Goal: Complete application form

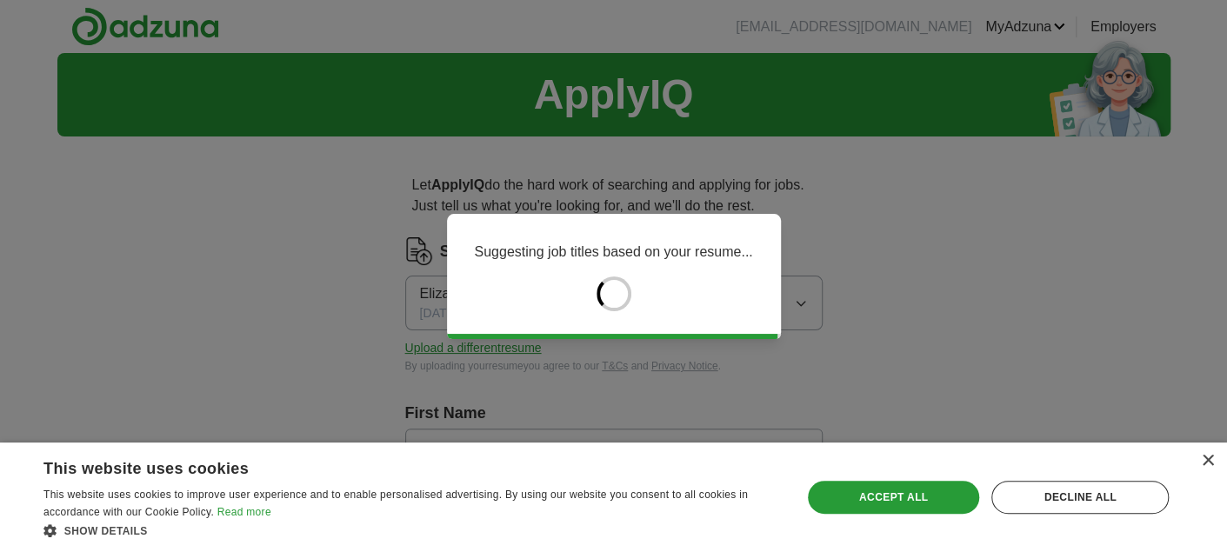
type input "*********"
type input "*******"
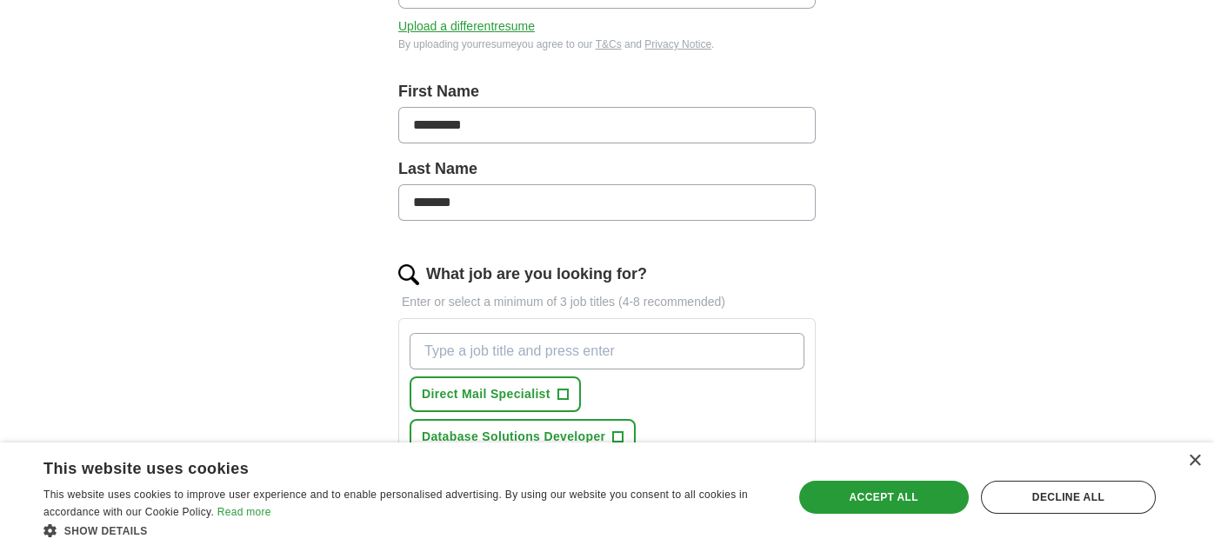
scroll to position [347, 0]
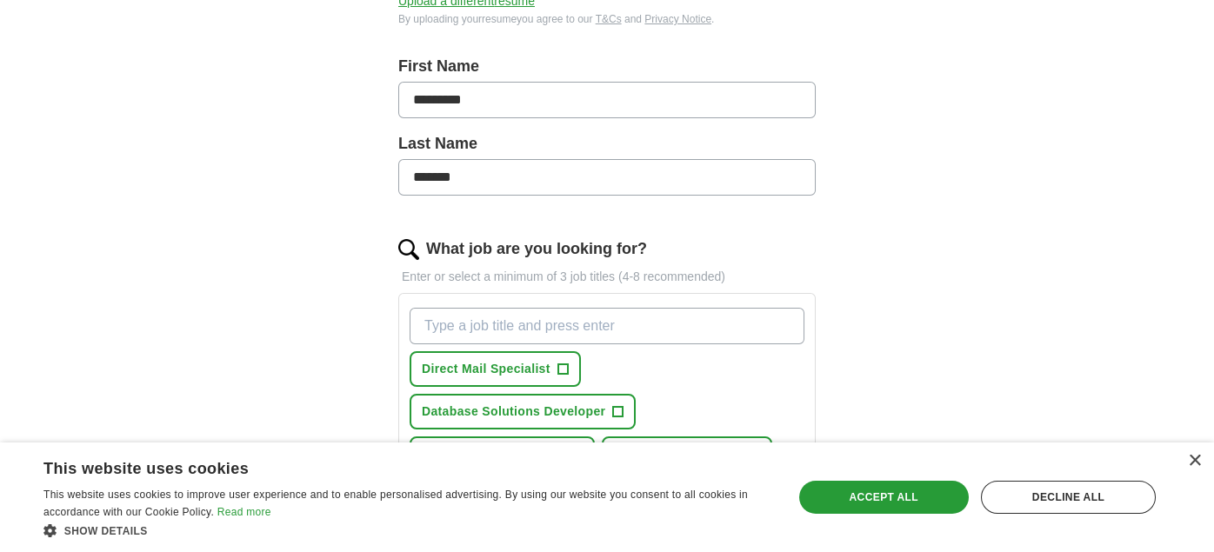
click at [635, 322] on input "What job are you looking for?" at bounding box center [607, 326] width 395 height 37
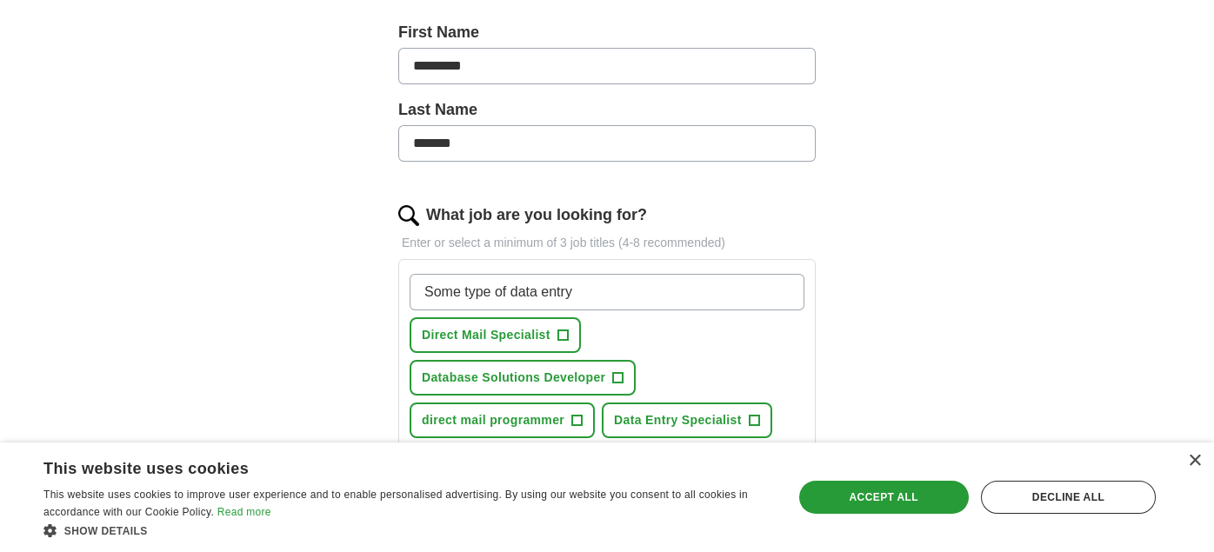
scroll to position [434, 0]
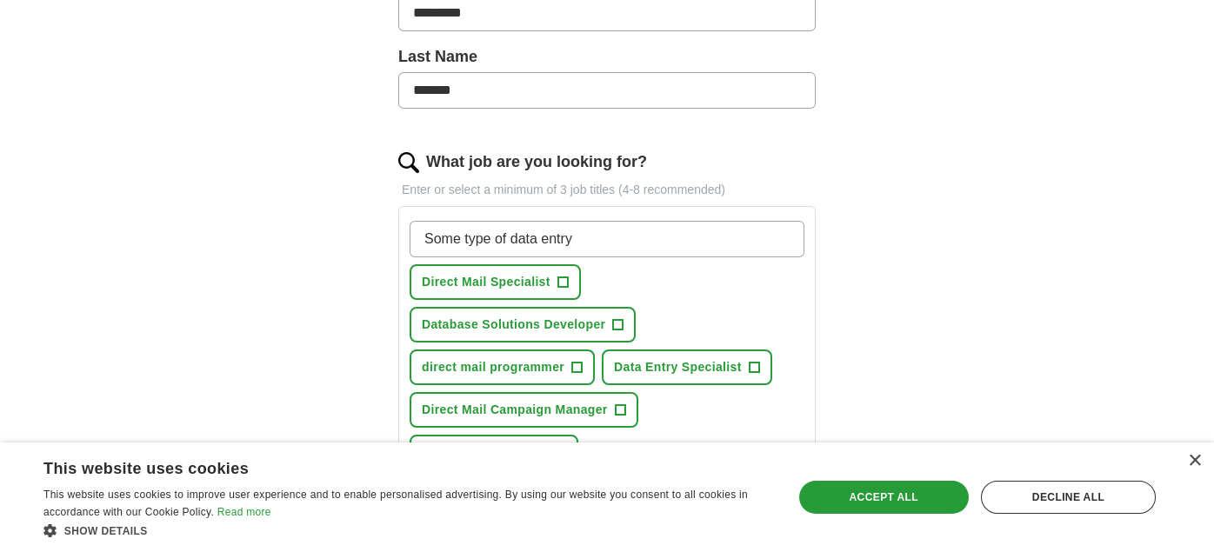
type input "Some type of data entry"
click at [562, 278] on span "+" at bounding box center [562, 283] width 10 height 14
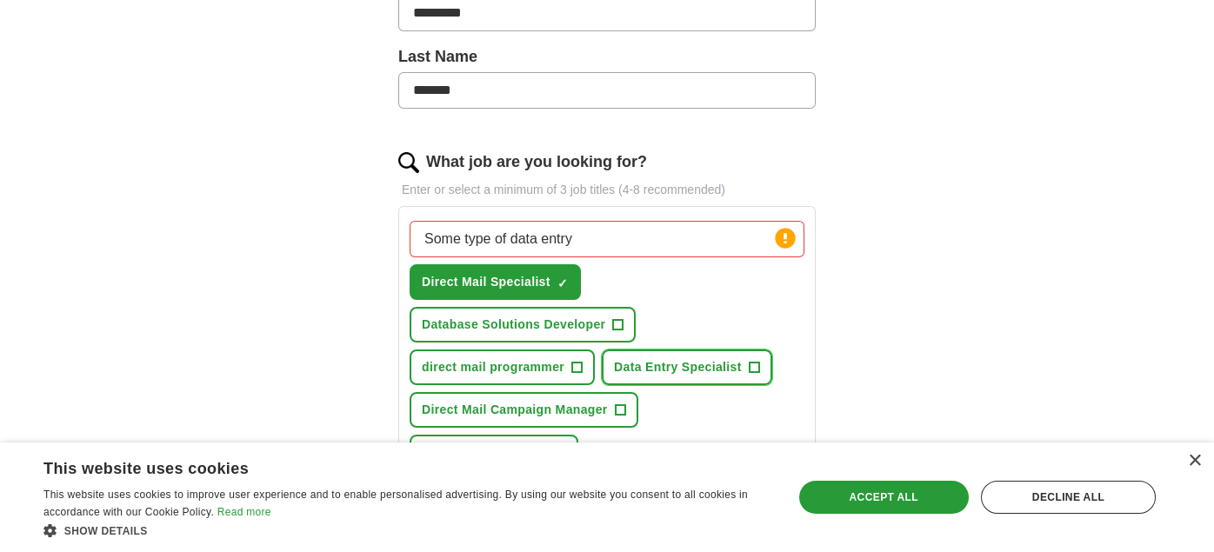
click at [755, 361] on span "+" at bounding box center [754, 368] width 10 height 14
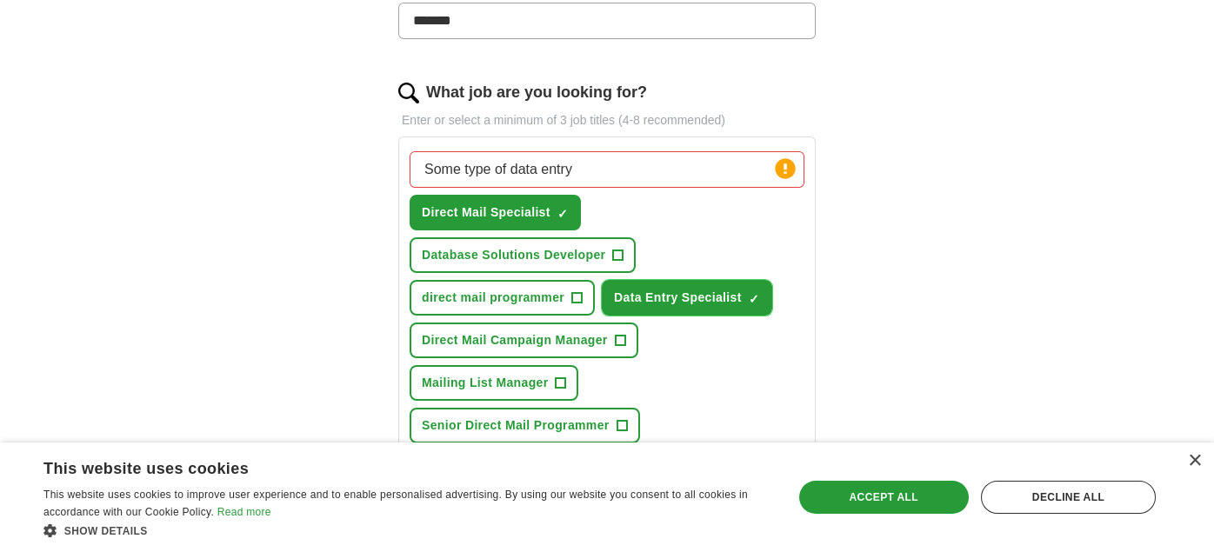
scroll to position [522, 0]
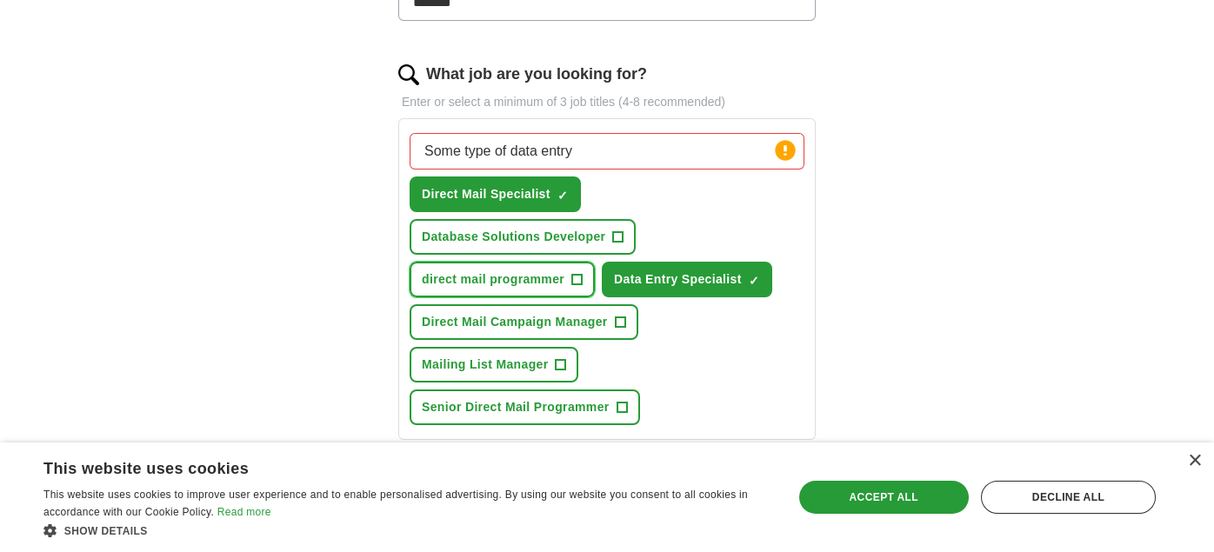
click at [577, 273] on span "+" at bounding box center [577, 280] width 10 height 14
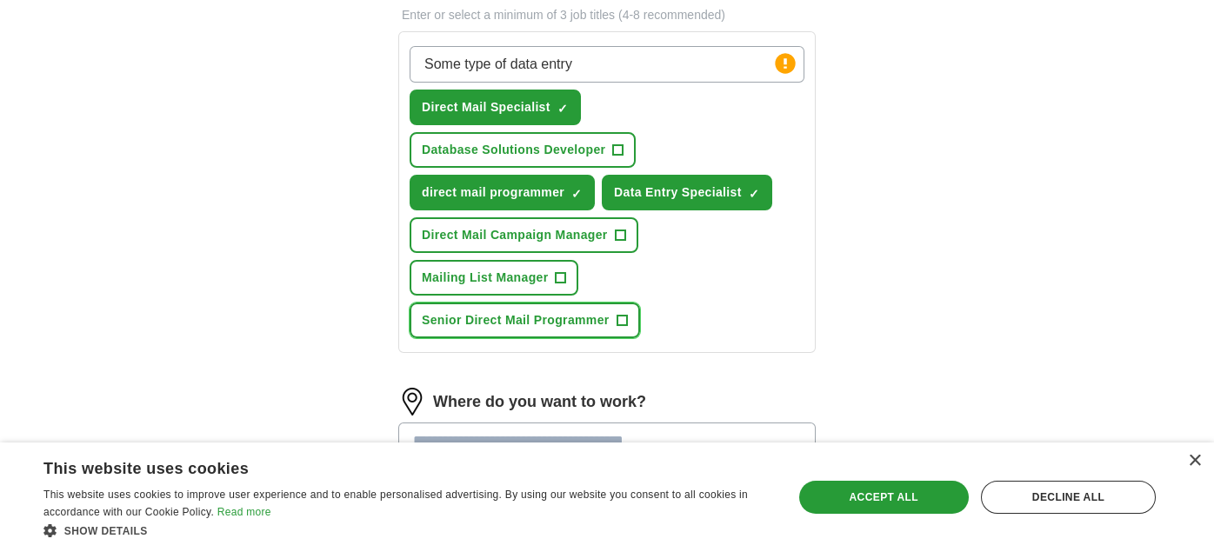
click at [621, 314] on span "+" at bounding box center [622, 321] width 10 height 14
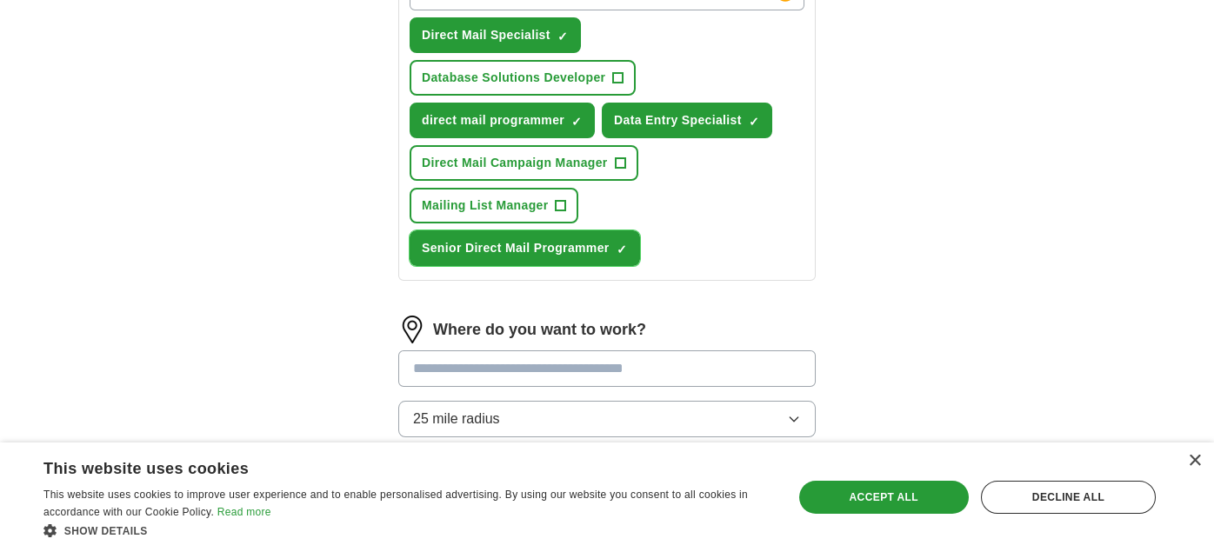
scroll to position [695, 0]
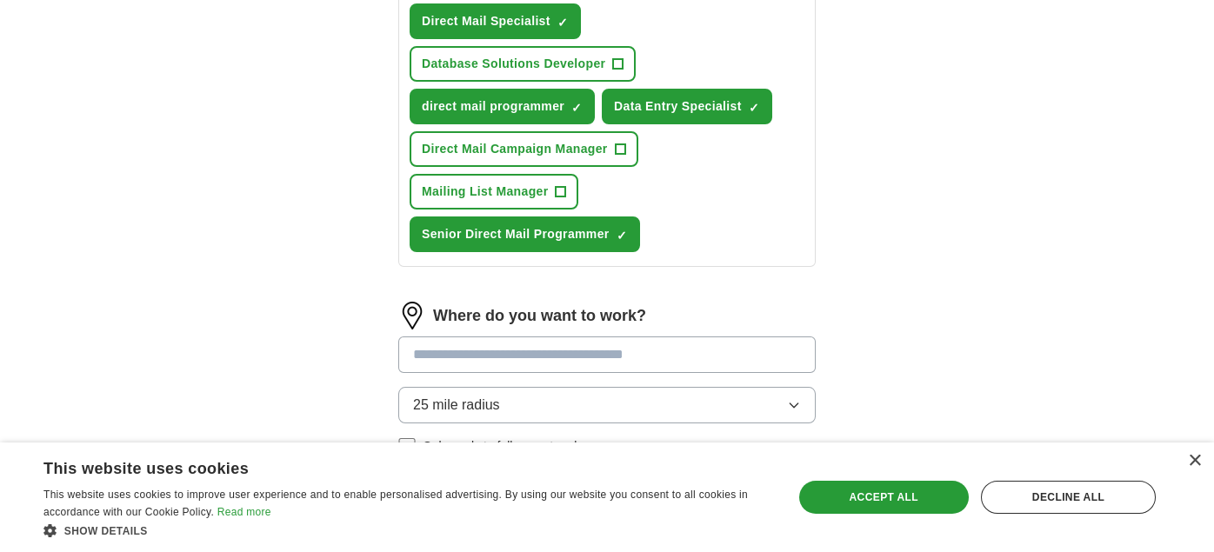
click at [455, 347] on input at bounding box center [606, 355] width 417 height 37
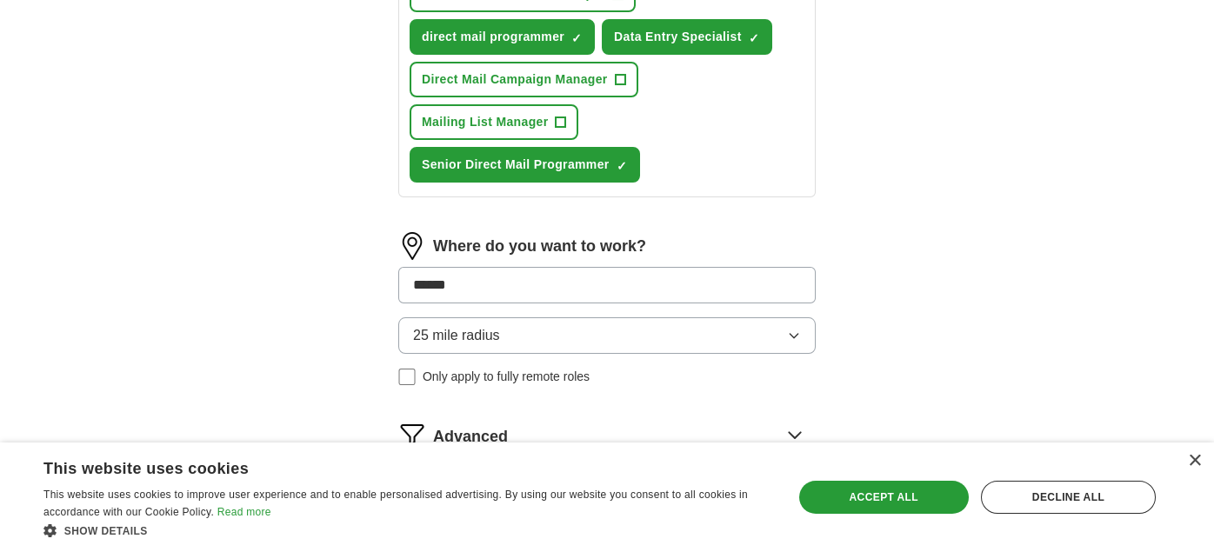
scroll to position [782, 0]
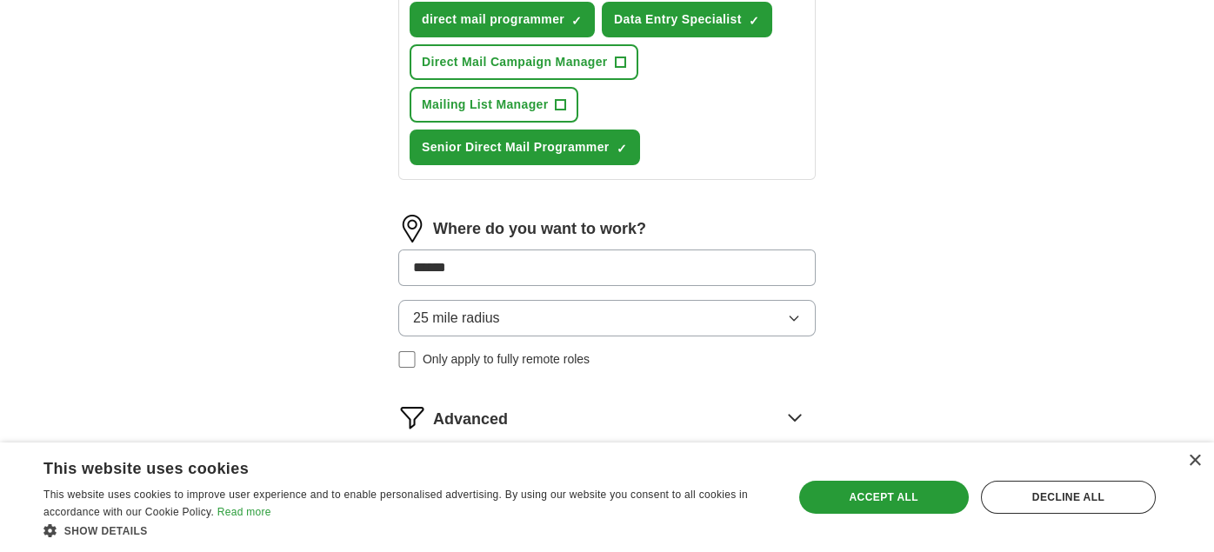
type input "******"
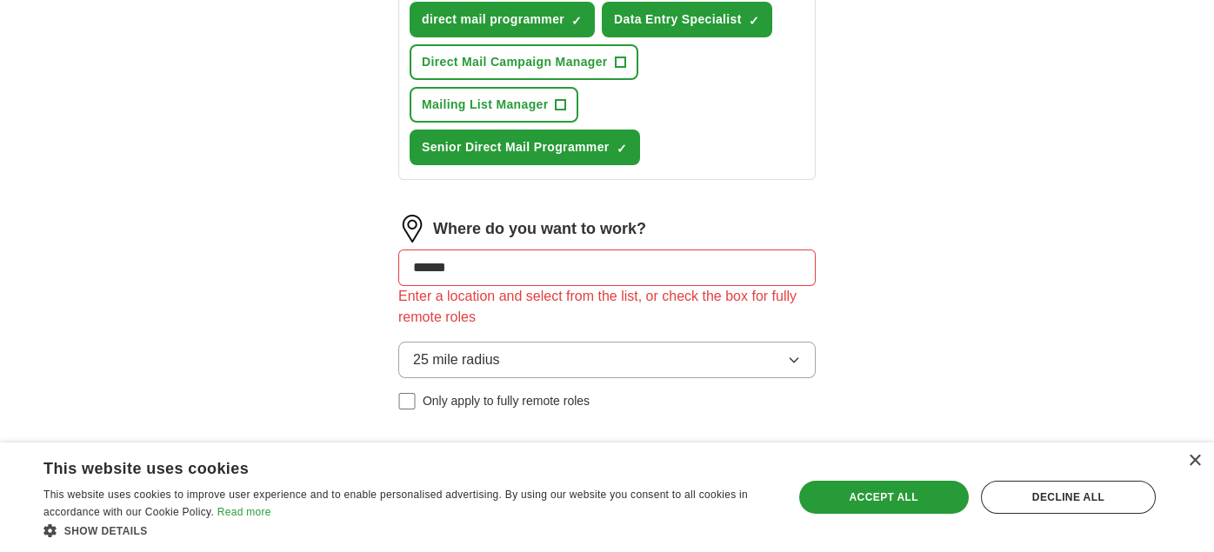
click at [409, 348] on div "25 mile radius Only apply to fully remote roles" at bounding box center [606, 376] width 417 height 69
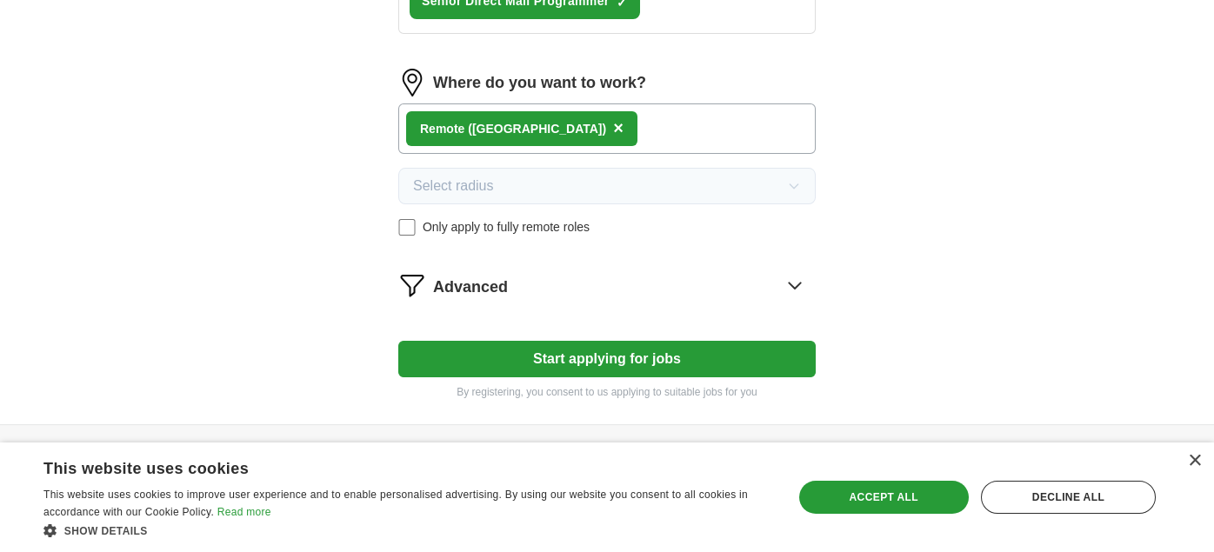
scroll to position [957, 0]
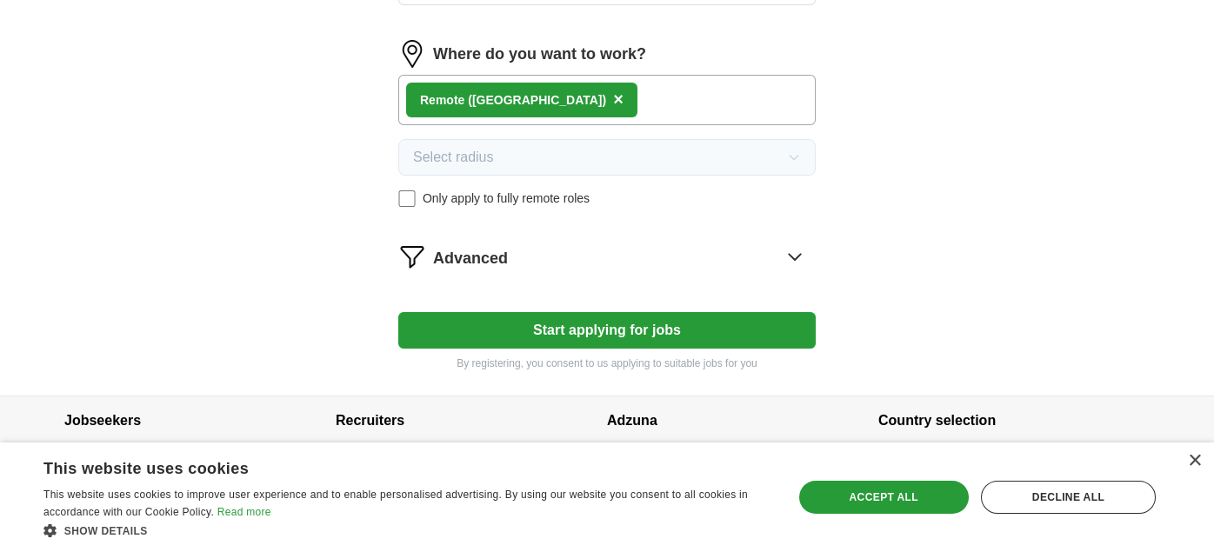
click at [618, 323] on button "Start applying for jobs" at bounding box center [606, 330] width 417 height 37
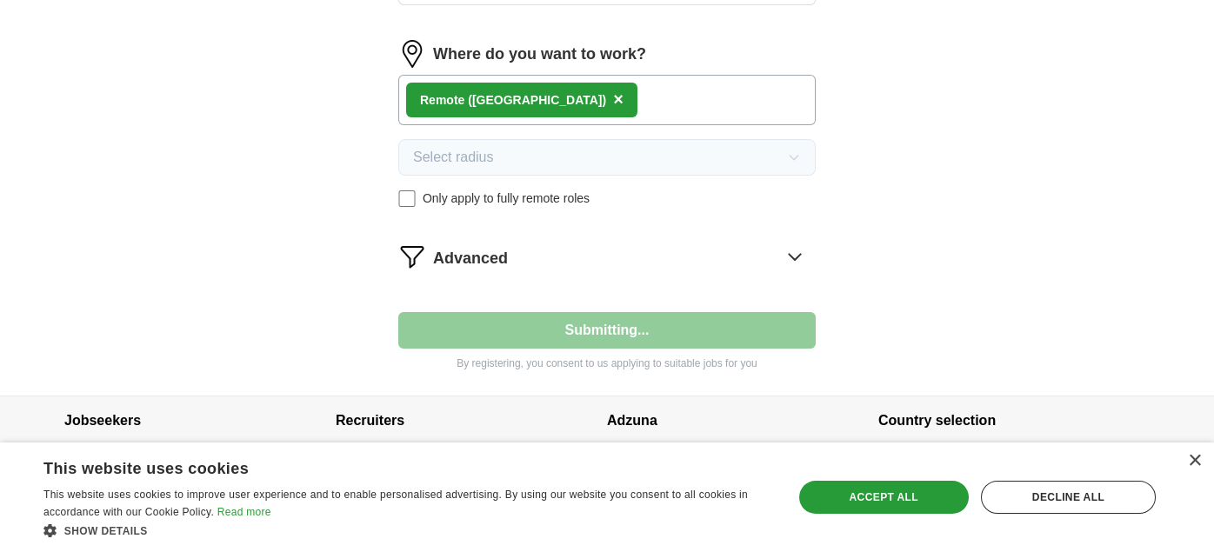
select select "**"
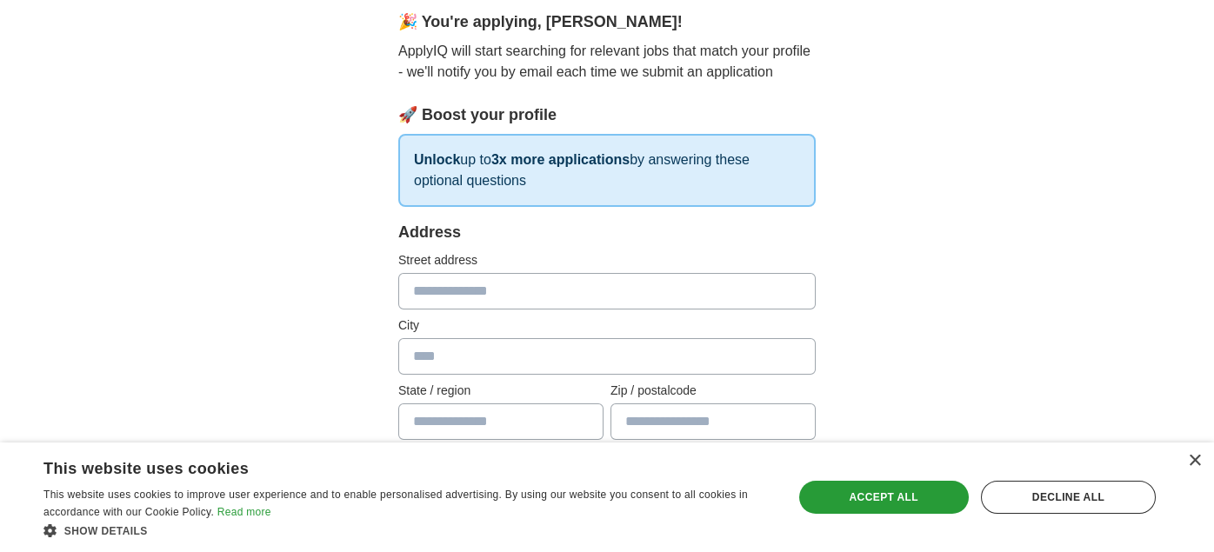
scroll to position [174, 0]
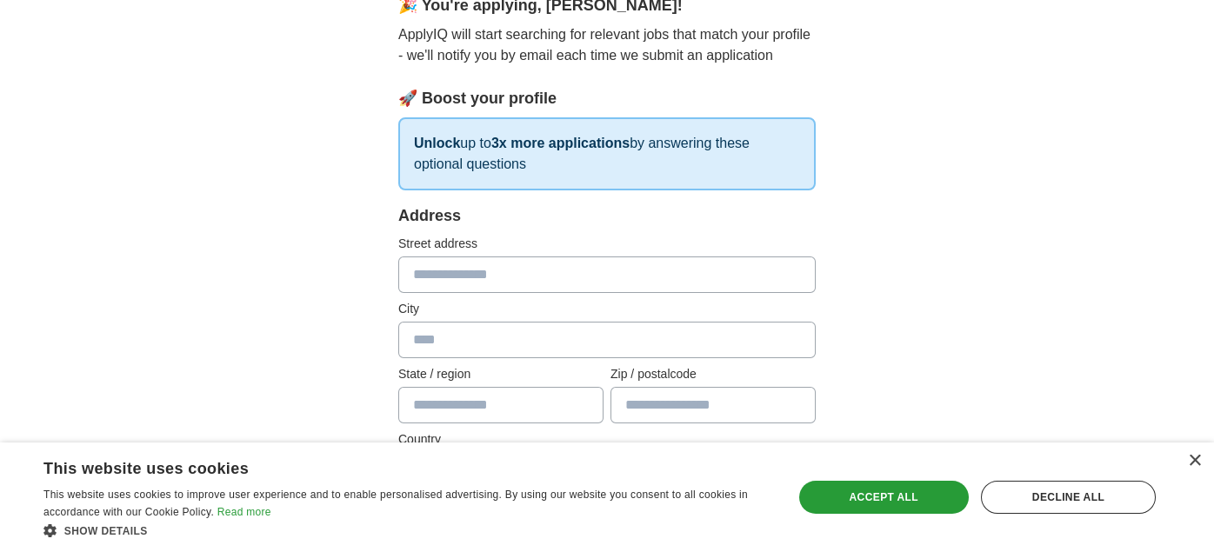
click at [434, 273] on input "text" at bounding box center [606, 275] width 417 height 37
type input "**********"
click at [447, 333] on input "text" at bounding box center [606, 340] width 417 height 37
type input "**********"
click at [494, 398] on input "text" at bounding box center [500, 405] width 205 height 37
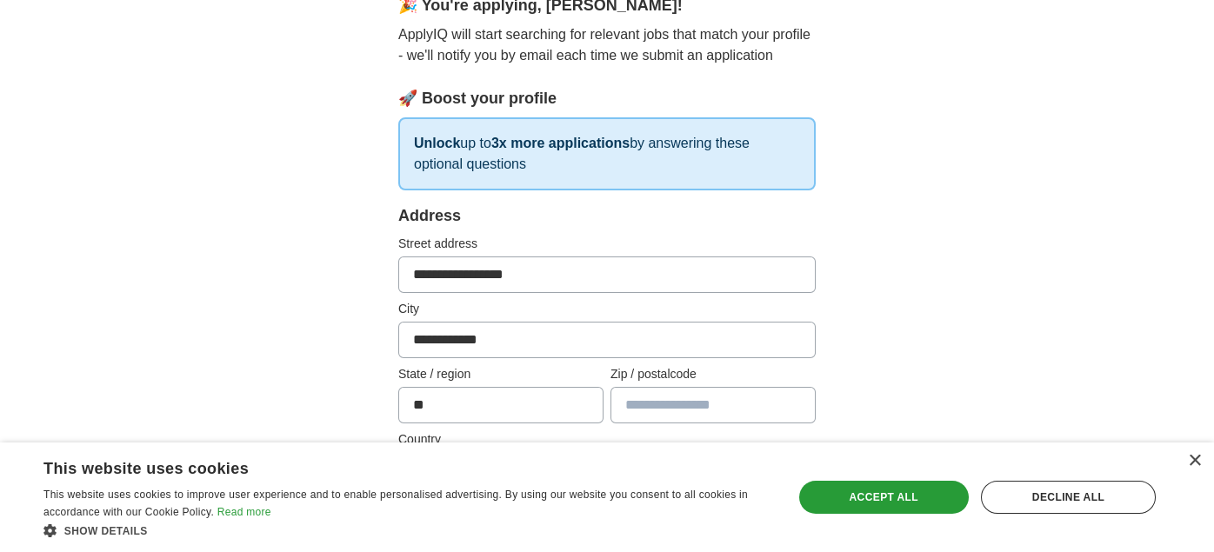
type input "**"
click at [724, 396] on input "text" at bounding box center [712, 405] width 205 height 37
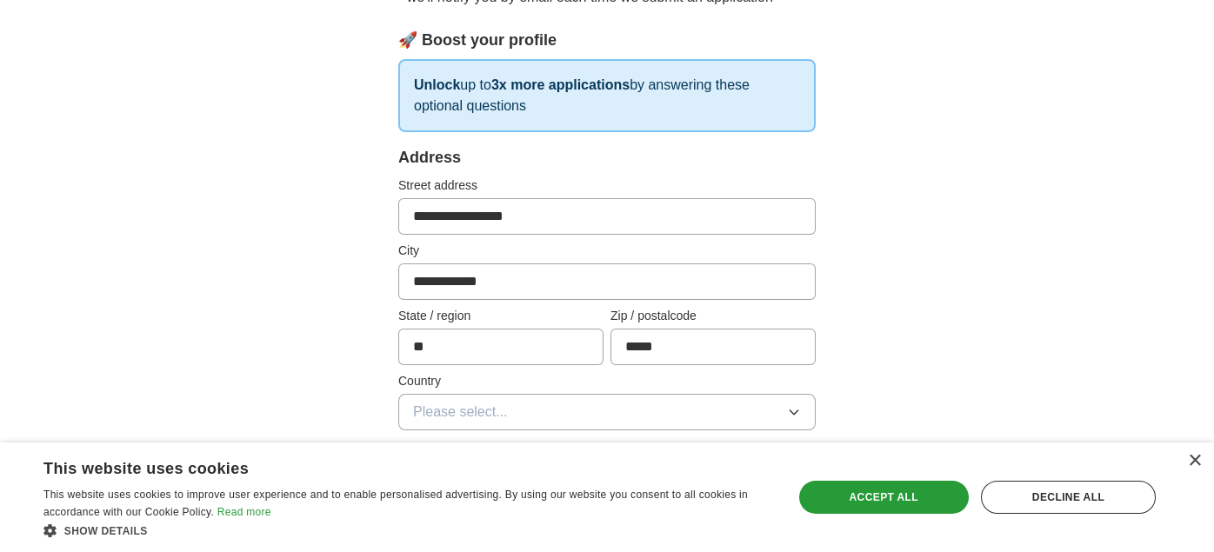
scroll to position [261, 0]
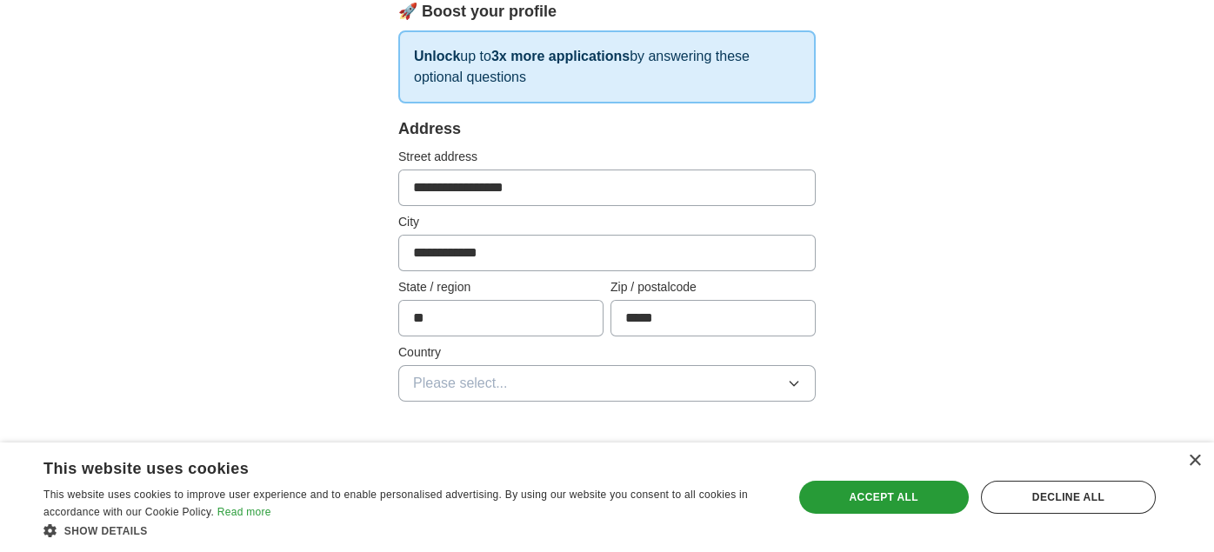
type input "*****"
click at [787, 379] on icon "button" at bounding box center [794, 384] width 14 height 14
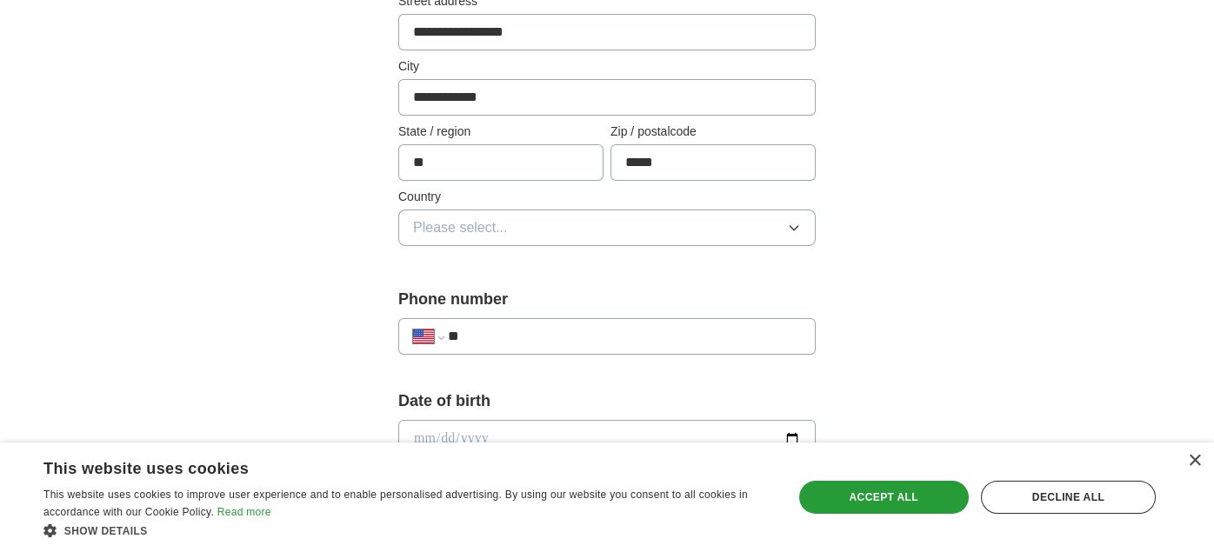
scroll to position [434, 0]
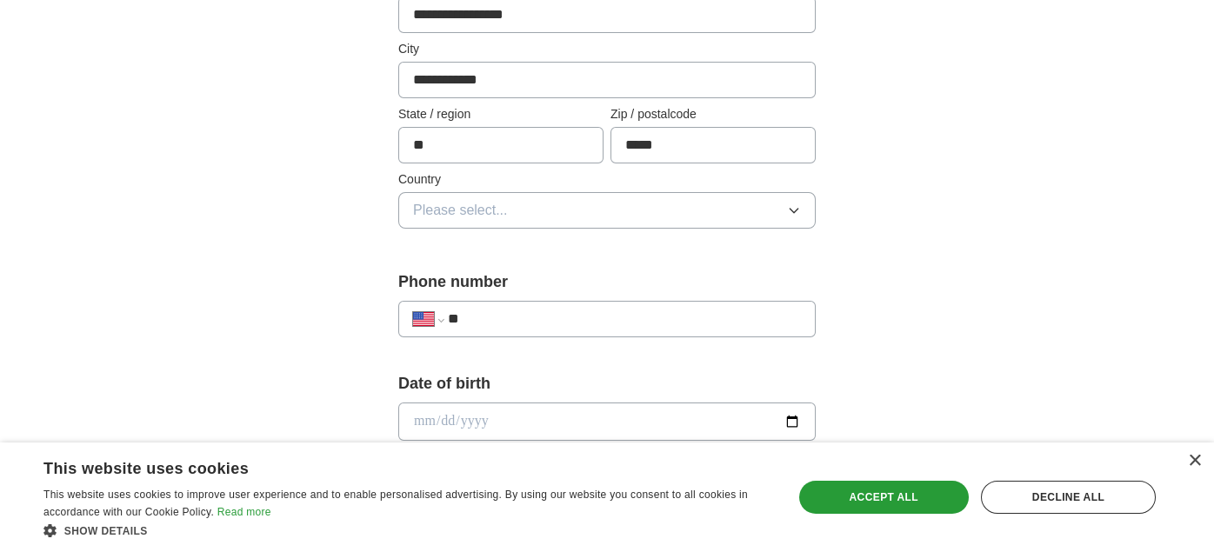
click at [417, 414] on input "date" at bounding box center [606, 422] width 417 height 38
type input "**********"
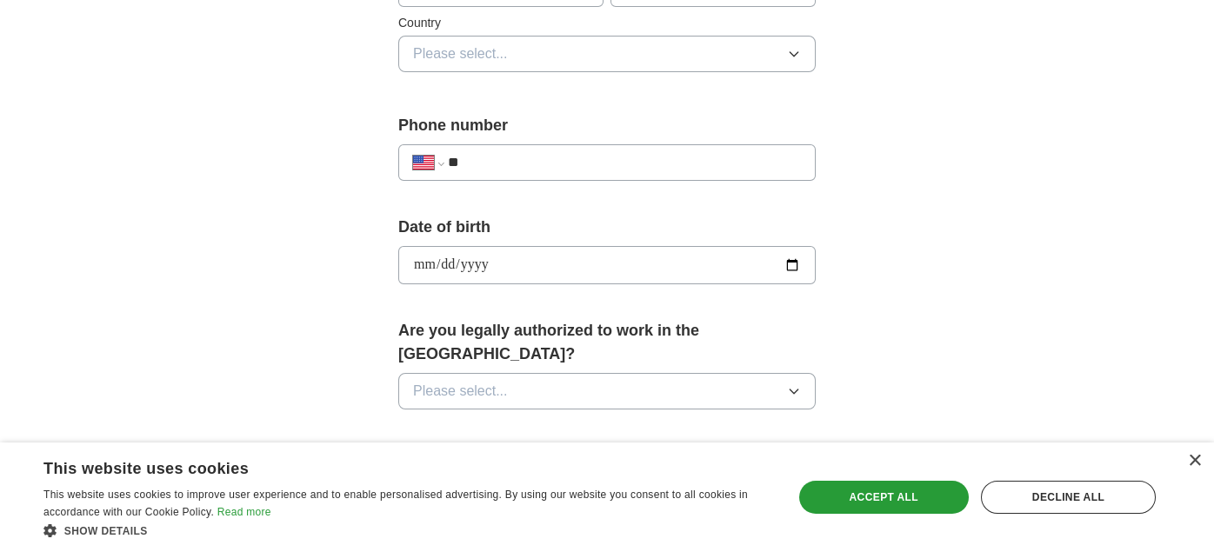
scroll to position [609, 0]
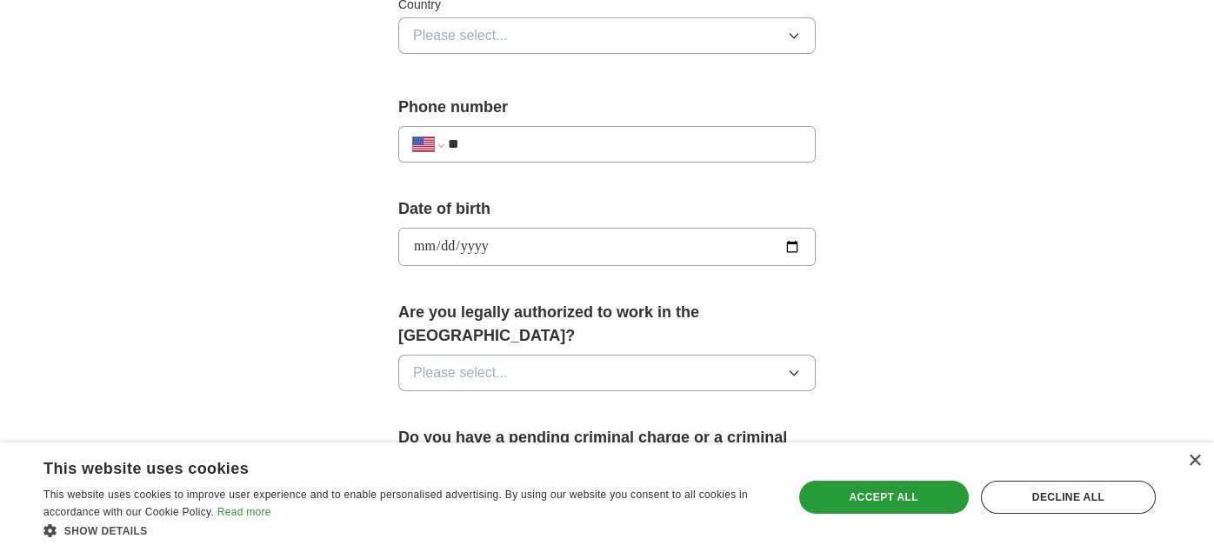
click at [790, 371] on icon "button" at bounding box center [794, 373] width 8 height 4
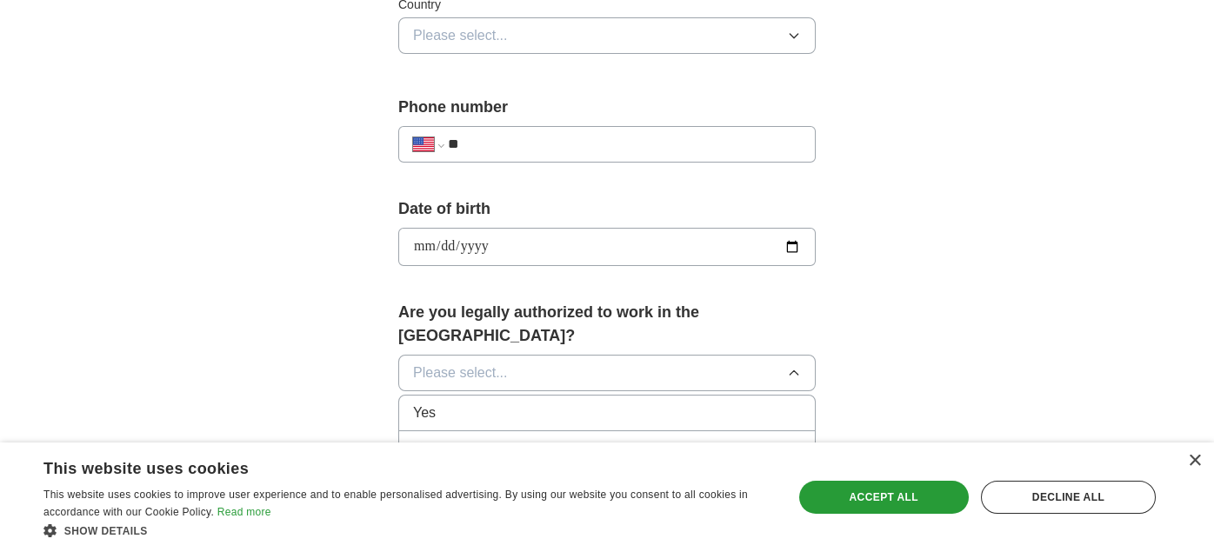
click at [510, 403] on div "Yes" at bounding box center [607, 413] width 388 height 21
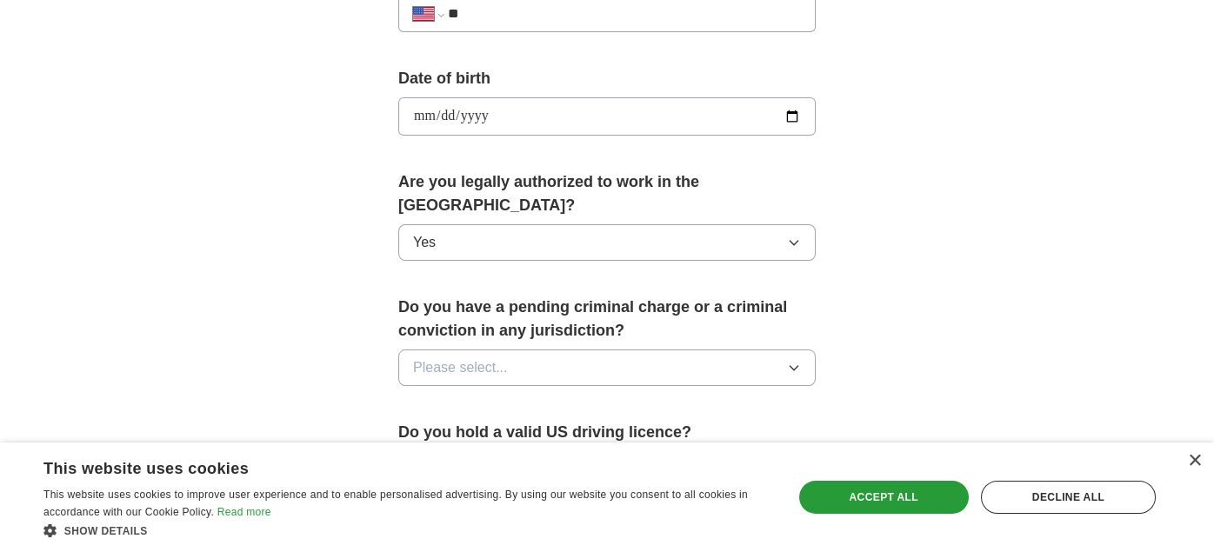
scroll to position [782, 0]
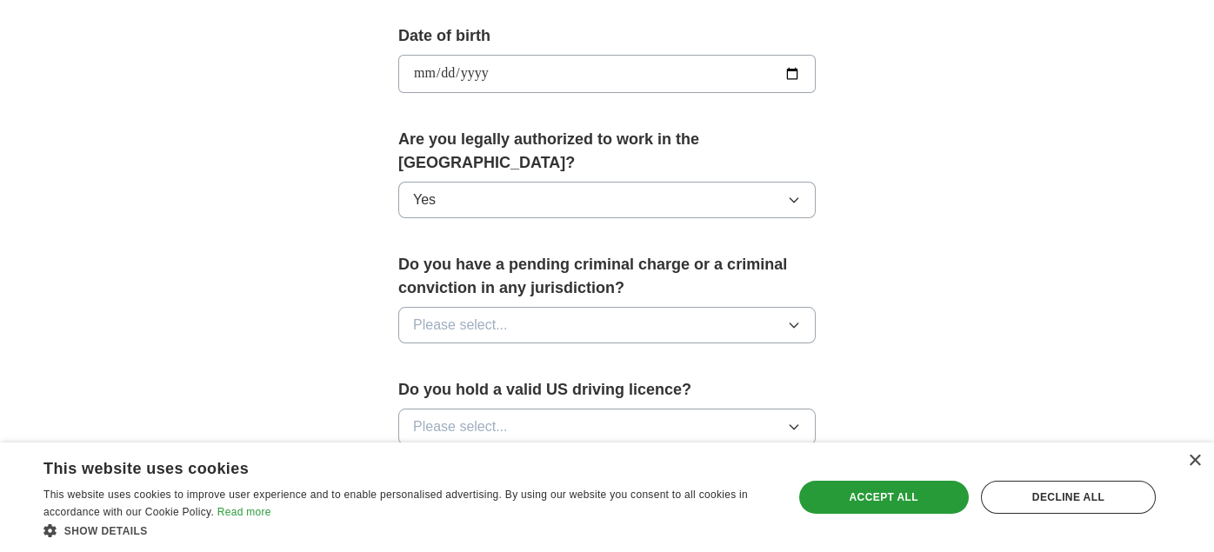
click at [580, 307] on button "Please select..." at bounding box center [606, 325] width 417 height 37
click at [467, 390] on div "No" at bounding box center [607, 400] width 388 height 21
click at [556, 409] on button "Please select..." at bounding box center [606, 427] width 417 height 37
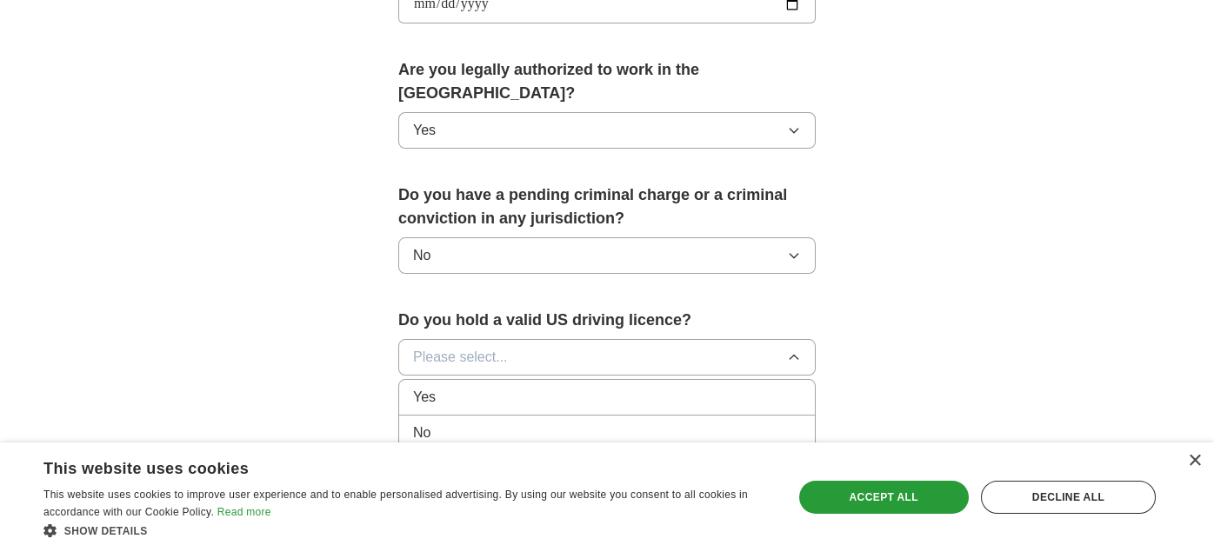
scroll to position [870, 0]
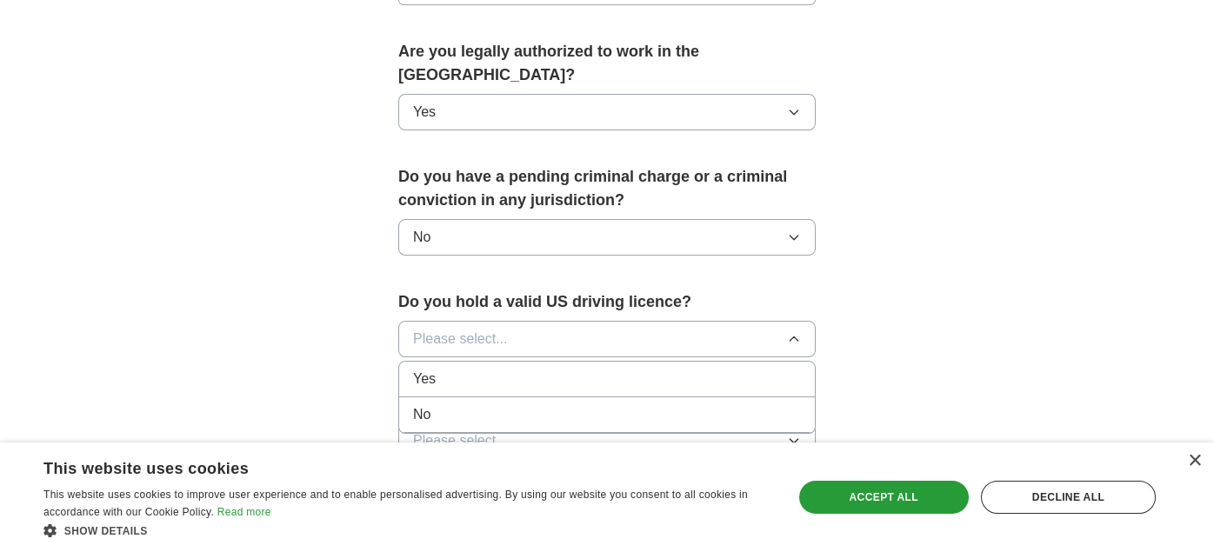
click at [457, 369] on div "Yes" at bounding box center [607, 379] width 388 height 21
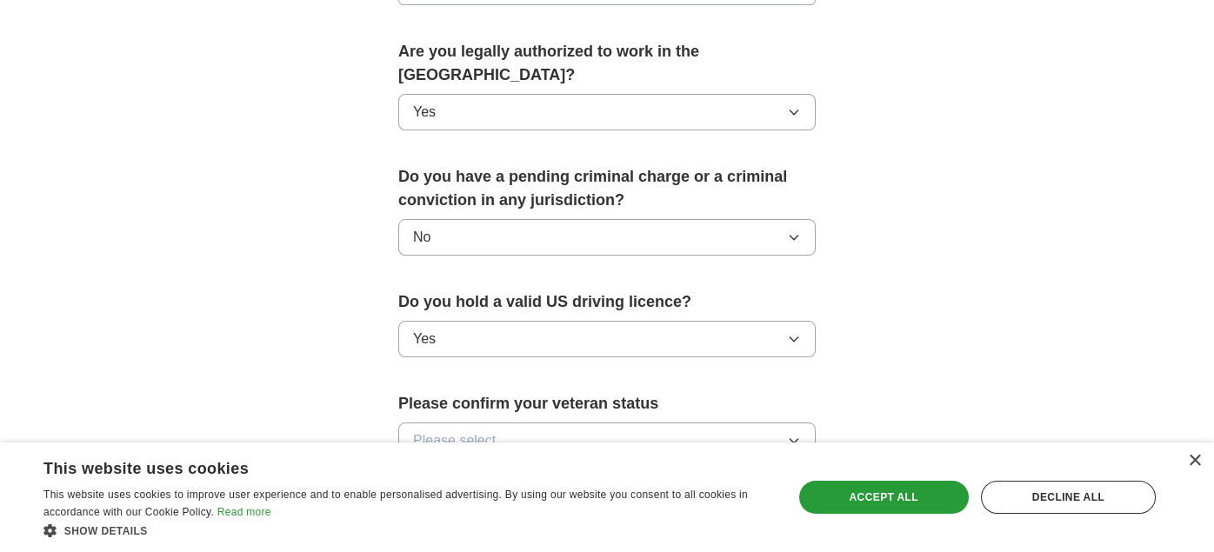
click at [568, 423] on button "Please select..." at bounding box center [606, 441] width 417 height 37
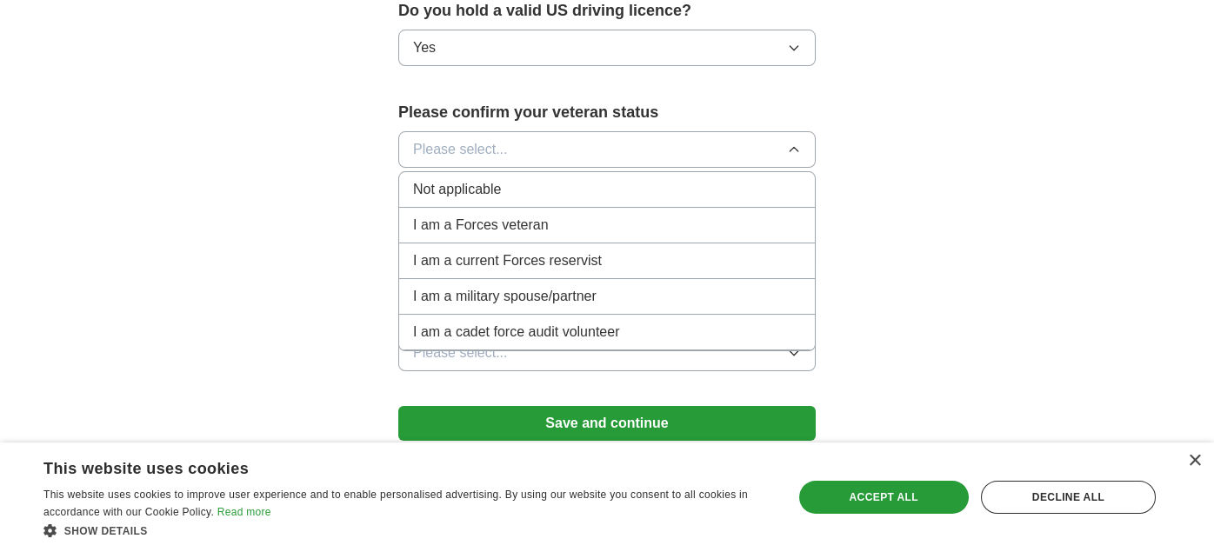
scroll to position [1228, 0]
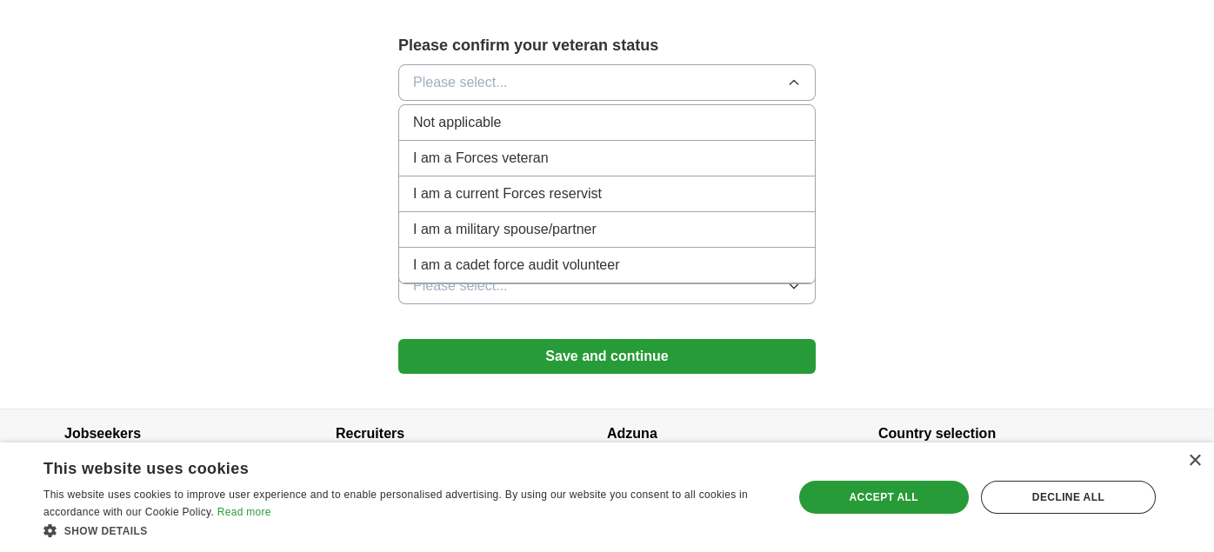
click at [459, 112] on span "Not applicable" at bounding box center [457, 122] width 88 height 21
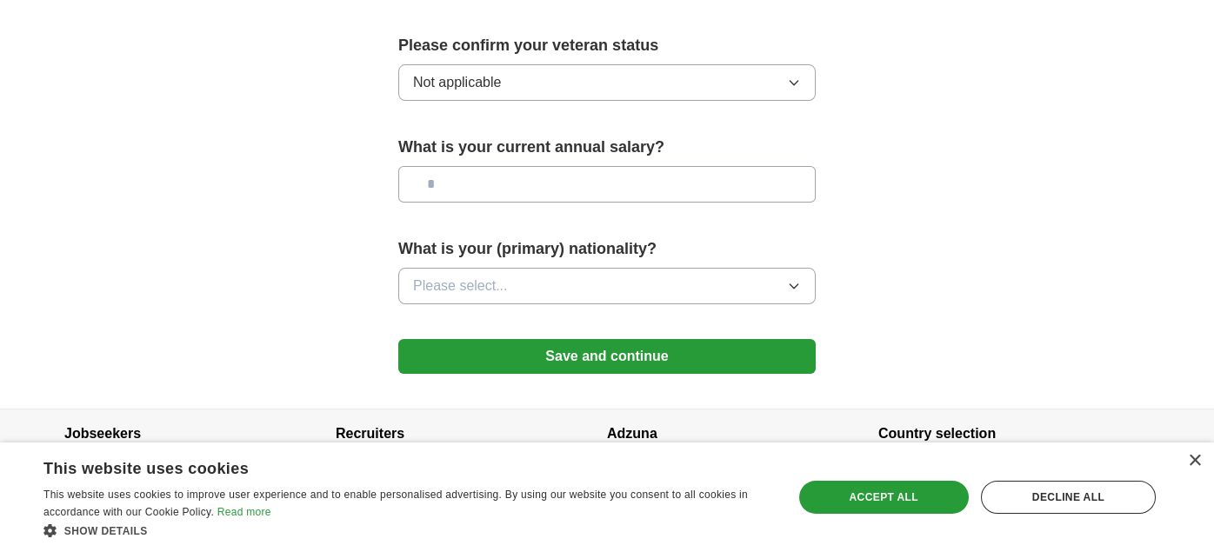
click at [469, 166] on input "text" at bounding box center [606, 184] width 417 height 37
click at [513, 268] on button "Please select..." at bounding box center [606, 286] width 417 height 37
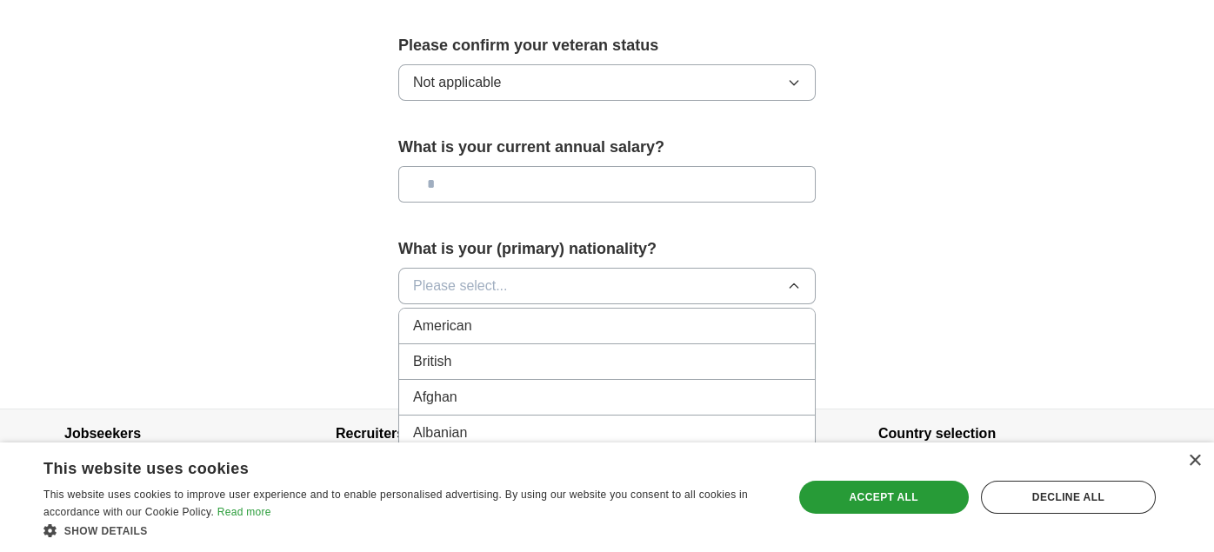
click at [495, 316] on div "American" at bounding box center [607, 326] width 388 height 21
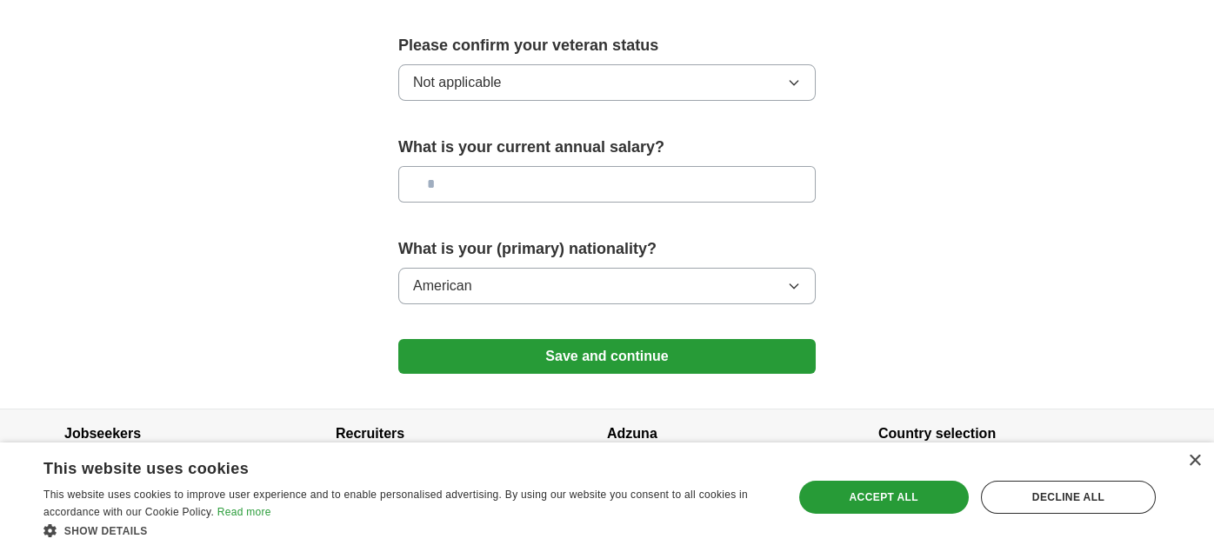
click at [602, 339] on button "Save and continue" at bounding box center [606, 356] width 417 height 35
